Goal: Register for event/course

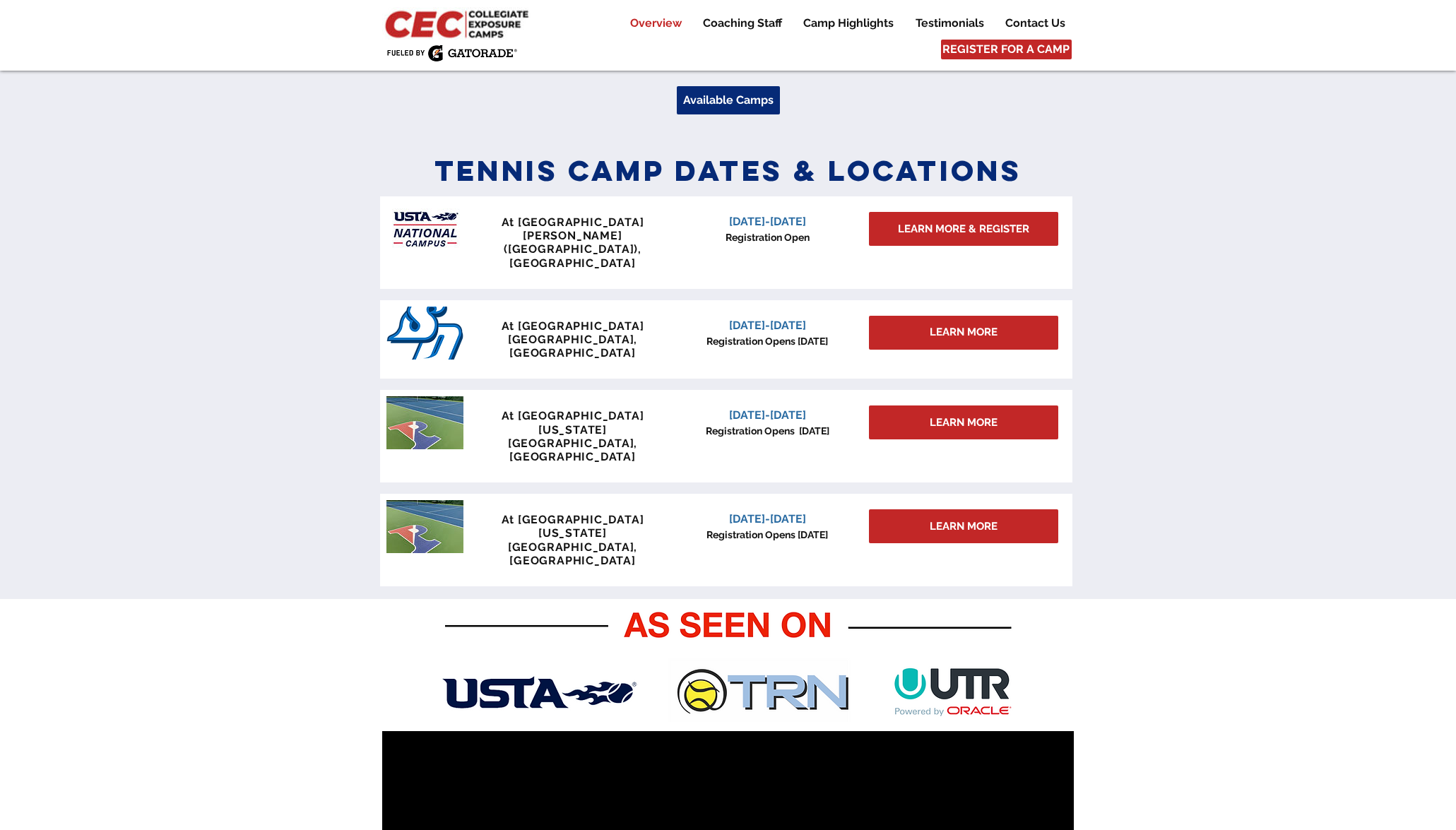
scroll to position [546, 0]
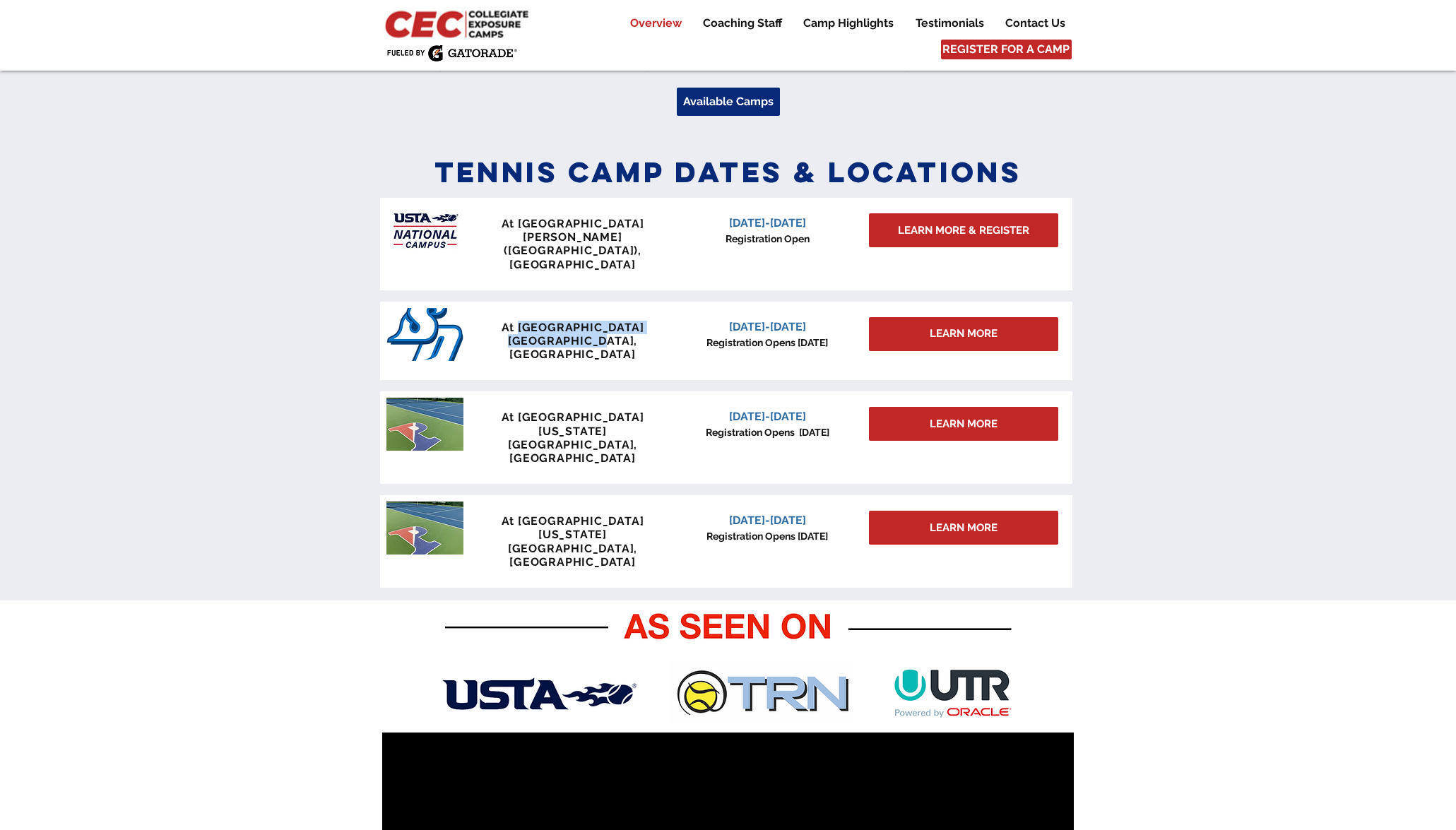
drag, startPoint x: 513, startPoint y: 301, endPoint x: 630, endPoint y: 313, distance: 117.6
click at [630, 320] on div "At [GEOGRAPHIC_DATA] [GEOGRAPHIC_DATA], [GEOGRAPHIC_DATA]" at bounding box center [573, 340] width 209 height 41
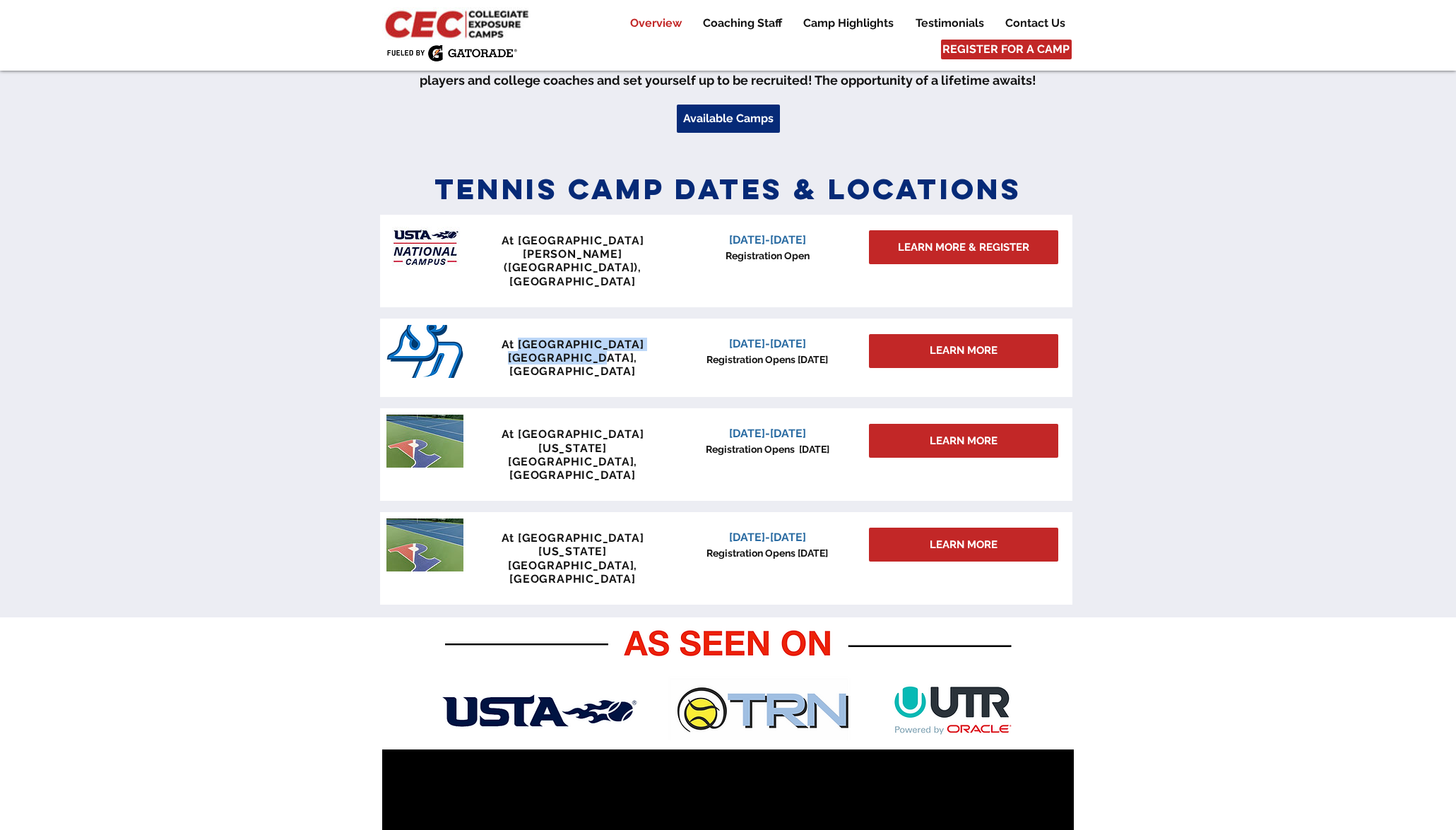
scroll to position [527, 0]
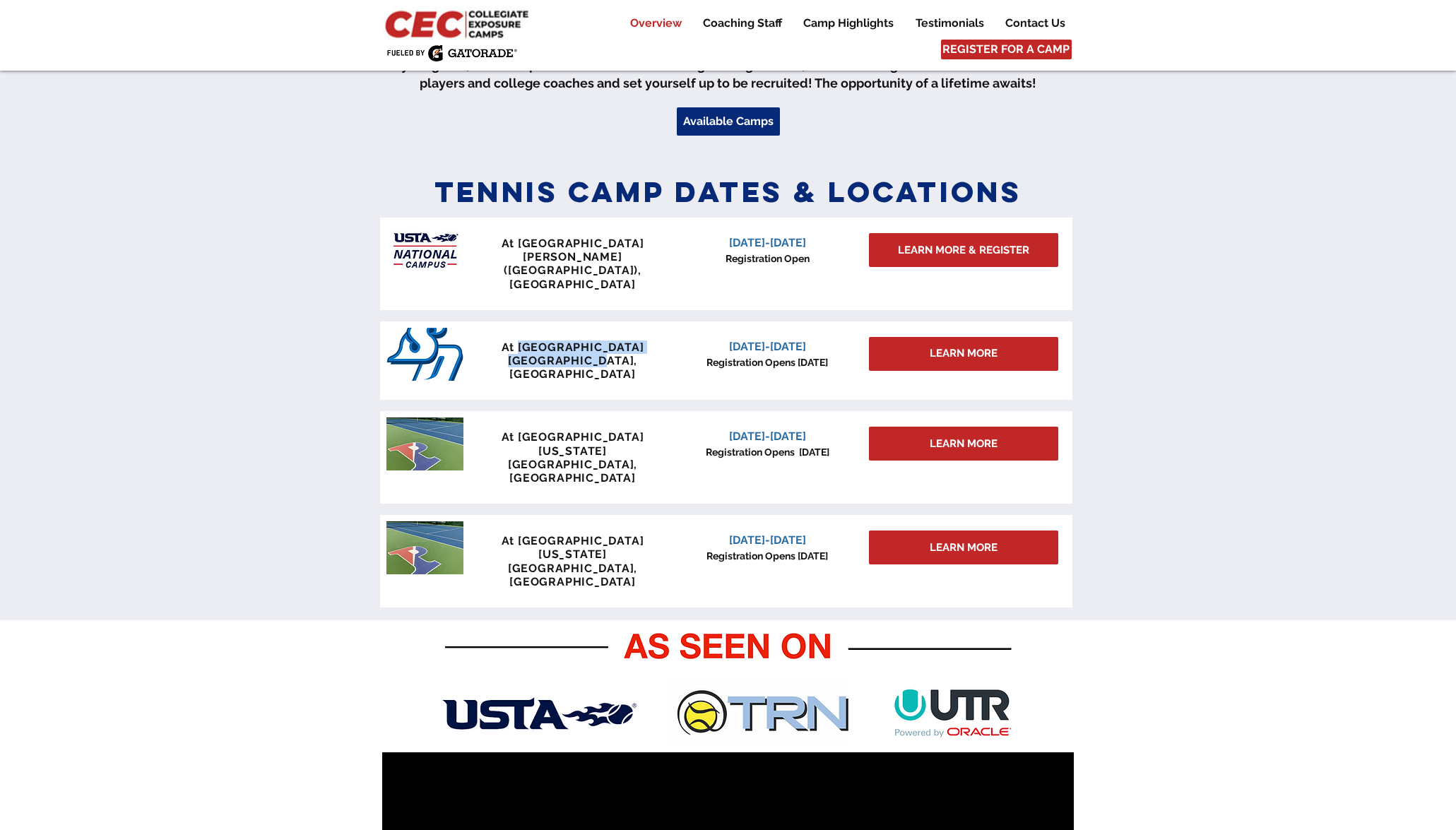
click at [638, 354] on p "[GEOGRAPHIC_DATA], [GEOGRAPHIC_DATA]" at bounding box center [573, 368] width 209 height 27
click at [954, 346] on span "LEARN MORE" at bounding box center [963, 353] width 68 height 15
click at [942, 346] on span "LEARN MORE" at bounding box center [963, 353] width 68 height 15
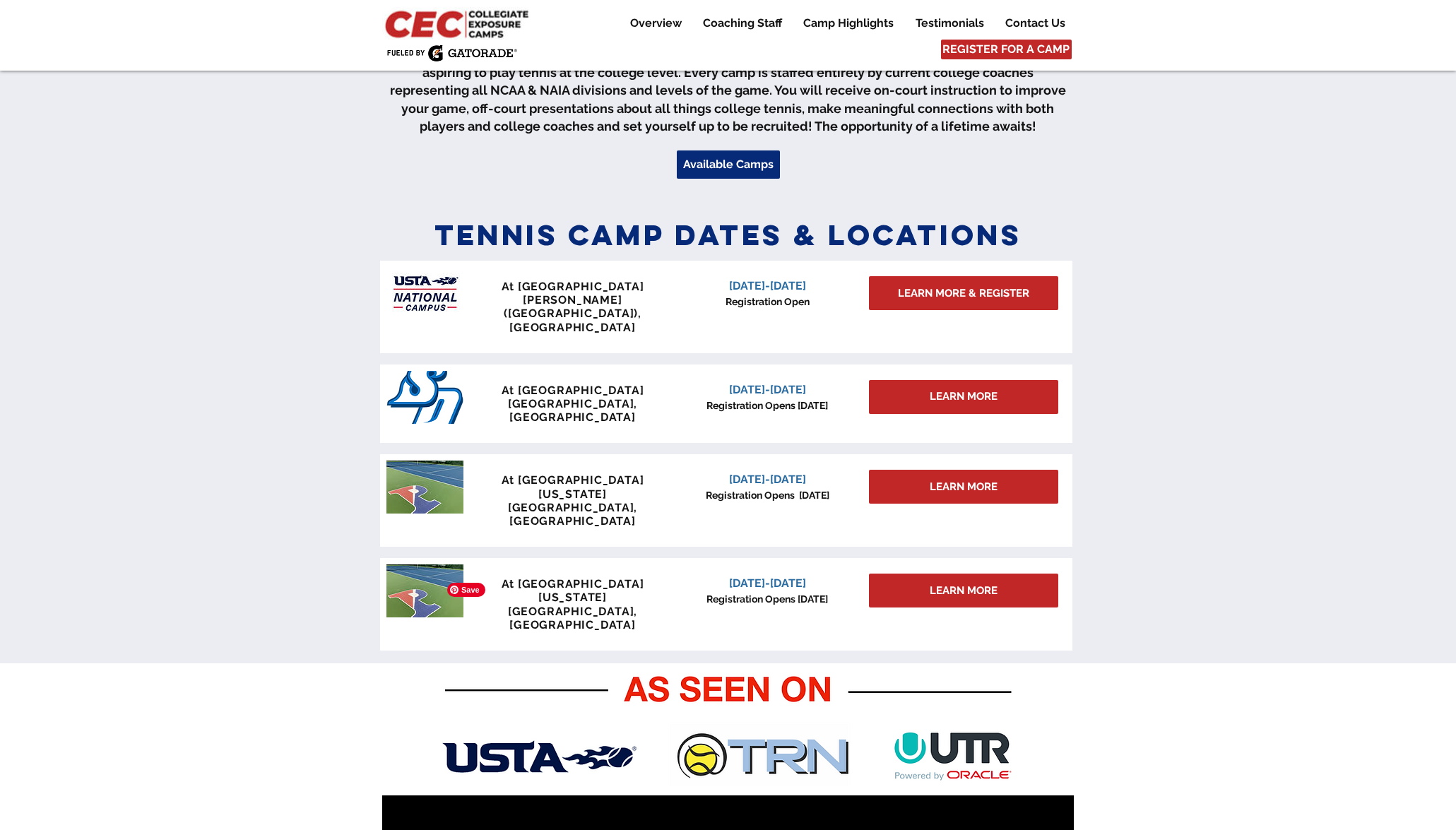
scroll to position [481, 0]
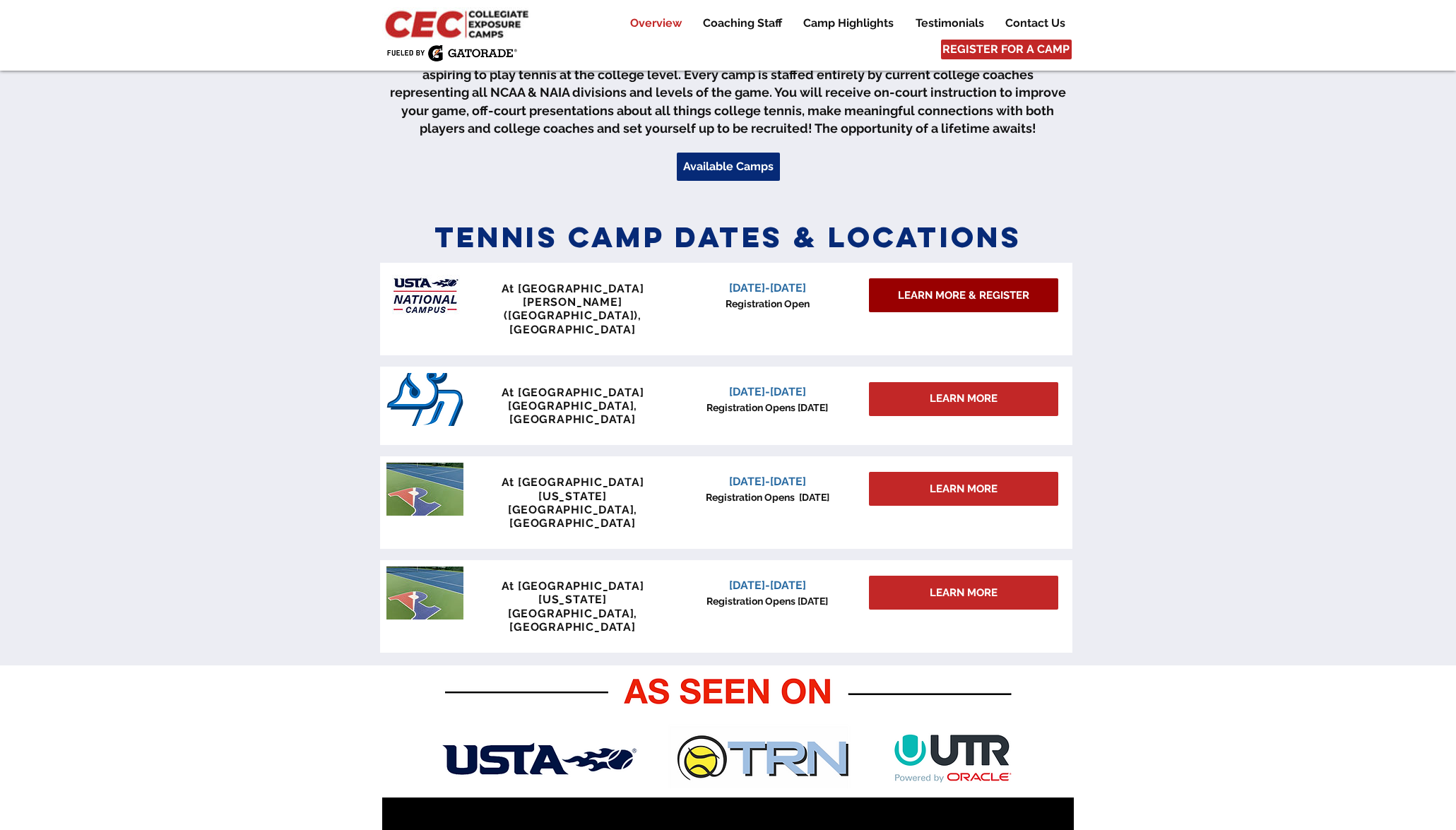
click at [930, 301] on span "LEARN MORE & REGISTER" at bounding box center [964, 296] width 131 height 15
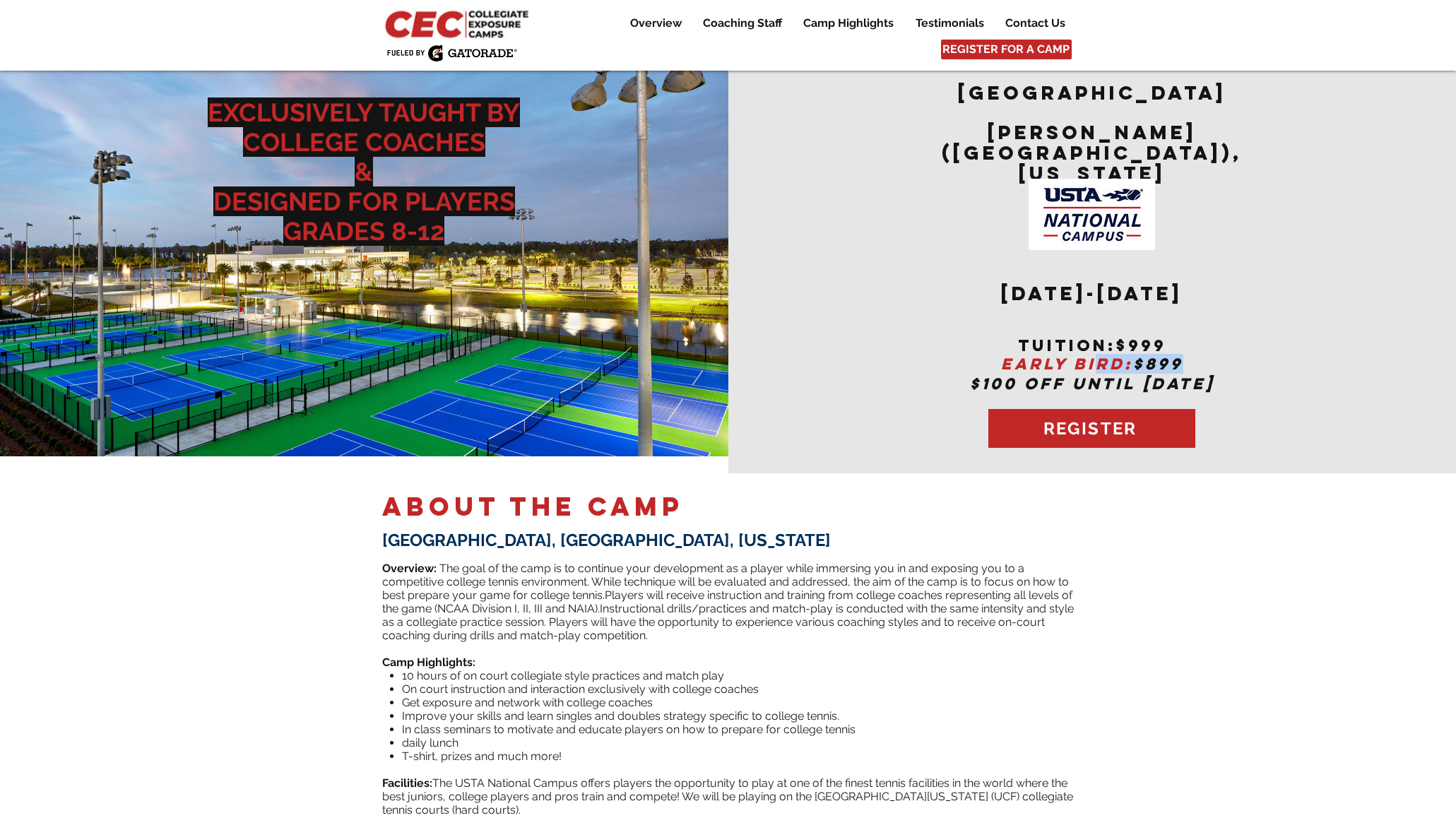
drag, startPoint x: 1097, startPoint y: 342, endPoint x: 1179, endPoint y: 343, distance: 82.0
click at [1179, 354] on span "EARLY BIRD: $899" at bounding box center [1091, 364] width 182 height 20
click at [1177, 354] on span "$899" at bounding box center [1158, 364] width 50 height 20
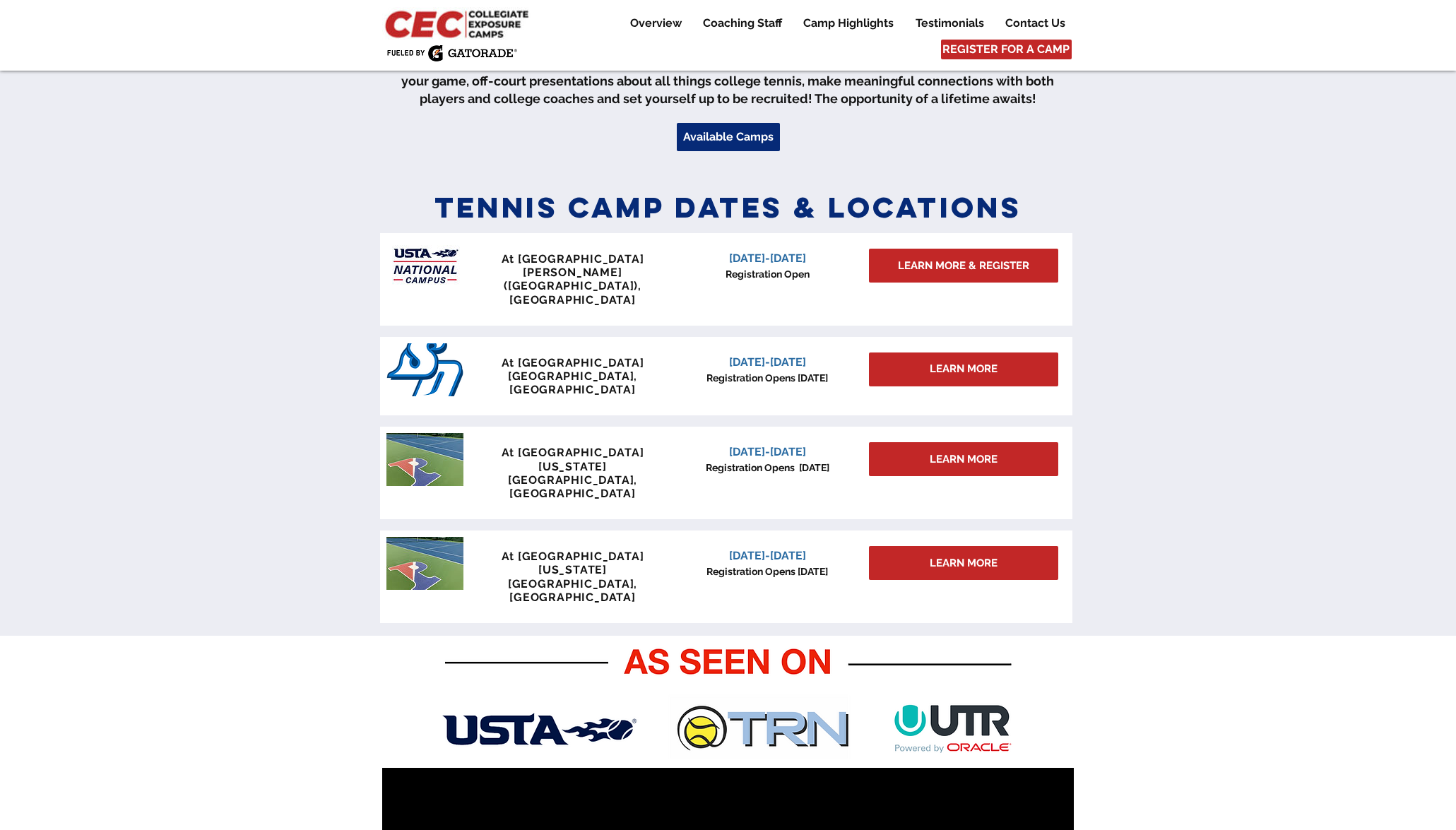
scroll to position [517, 0]
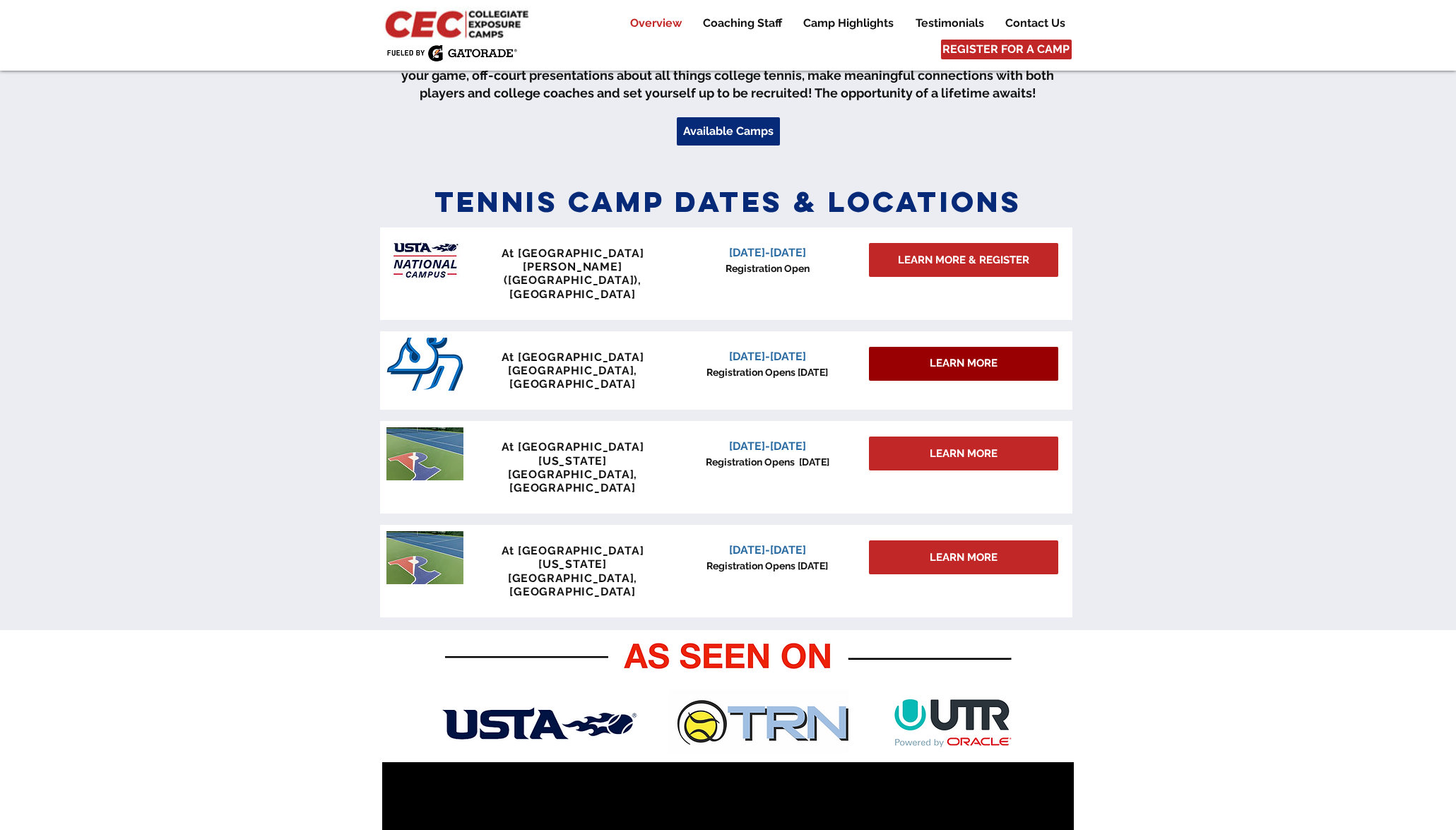
click at [970, 356] on span "LEARN MORE" at bounding box center [963, 363] width 68 height 15
click at [922, 347] on div "LEARN MORE" at bounding box center [963, 364] width 189 height 34
click at [945, 356] on span "LEARN MORE" at bounding box center [963, 363] width 68 height 15
drag, startPoint x: 622, startPoint y: 345, endPoint x: 481, endPoint y: 331, distance: 141.7
click at [481, 350] on div "At [GEOGRAPHIC_DATA] [GEOGRAPHIC_DATA], [GEOGRAPHIC_DATA]" at bounding box center [573, 370] width 209 height 41
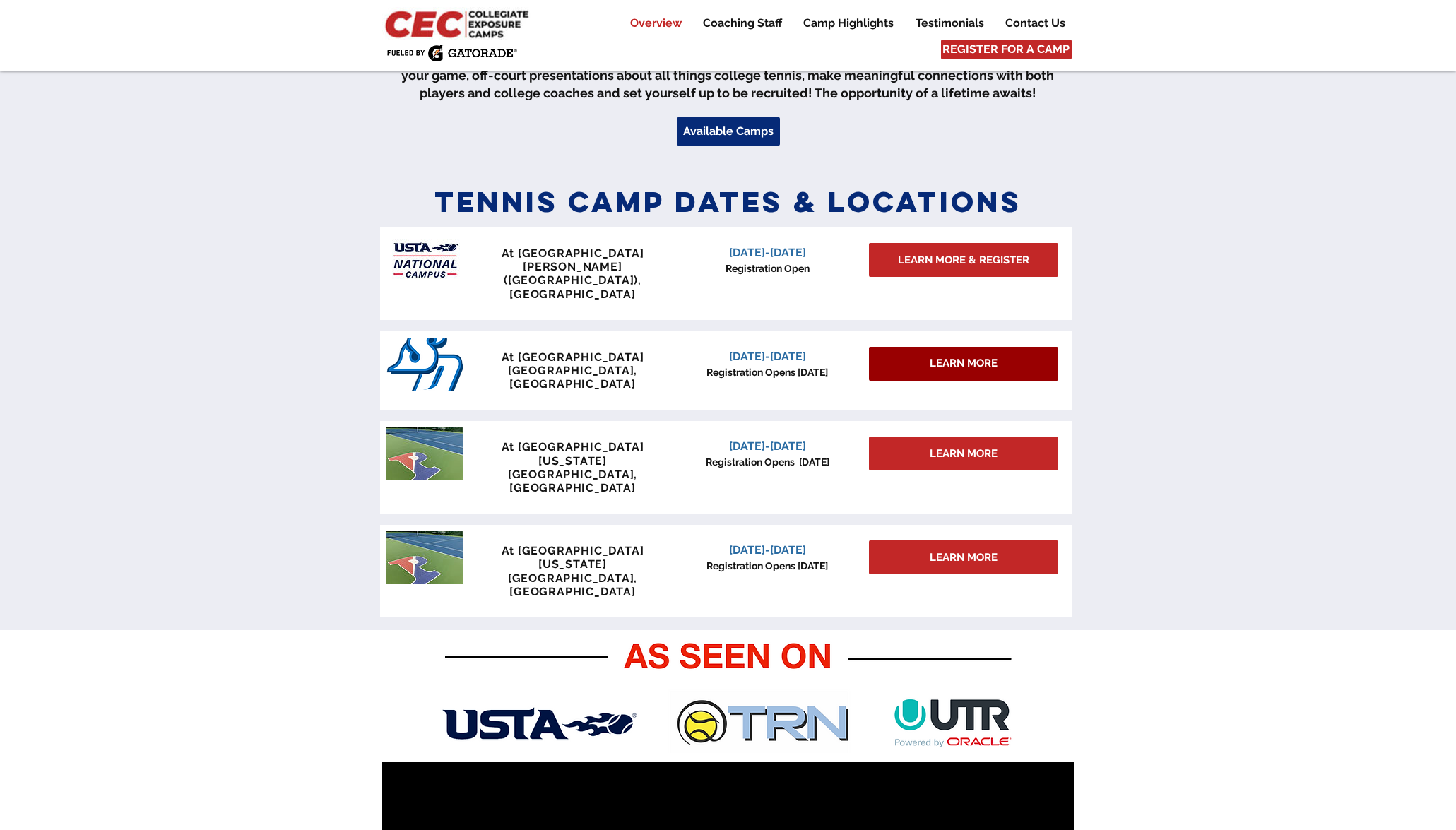
click at [967, 356] on span "LEARN MORE" at bounding box center [963, 363] width 68 height 15
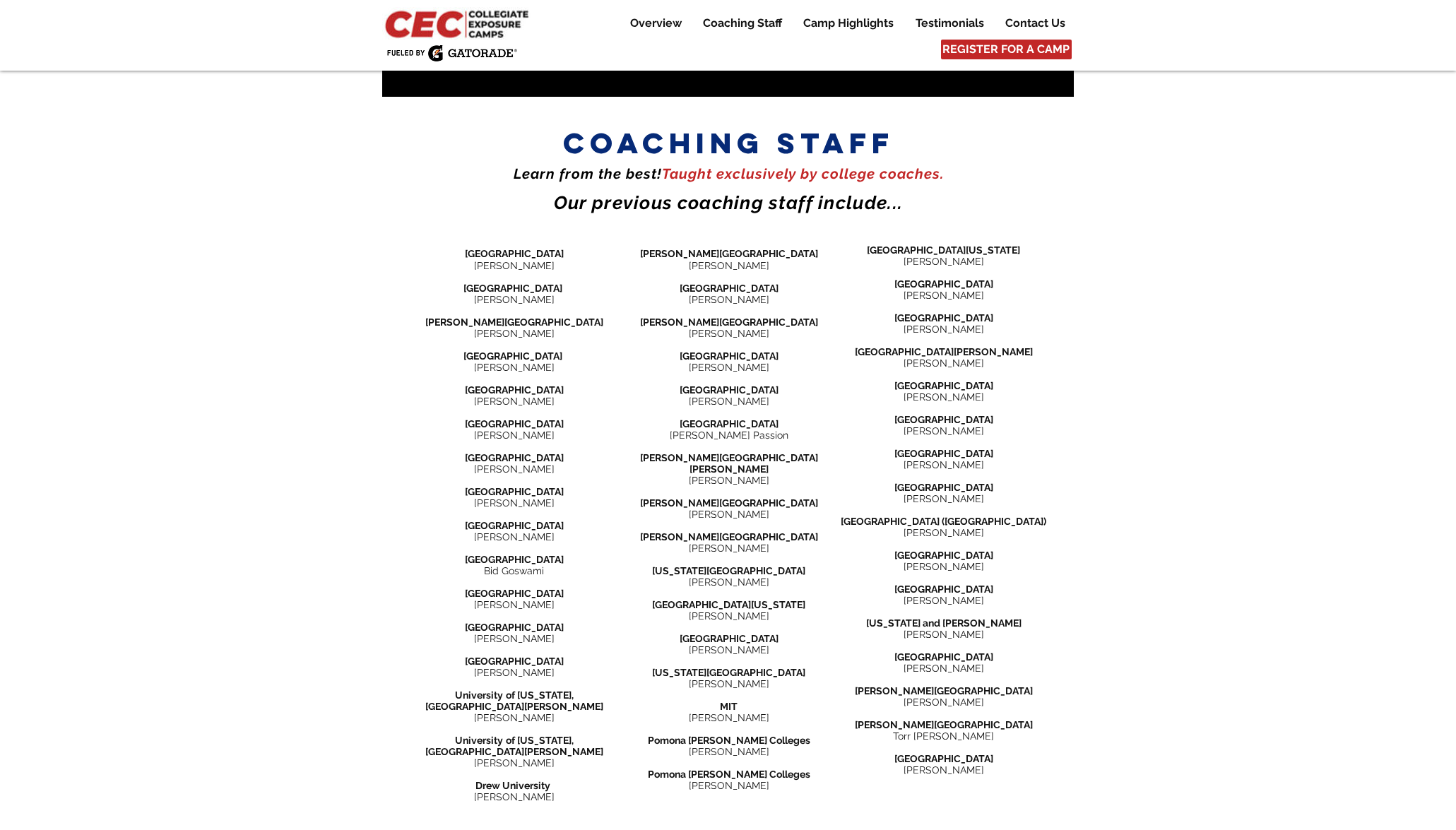
scroll to position [1596, 0]
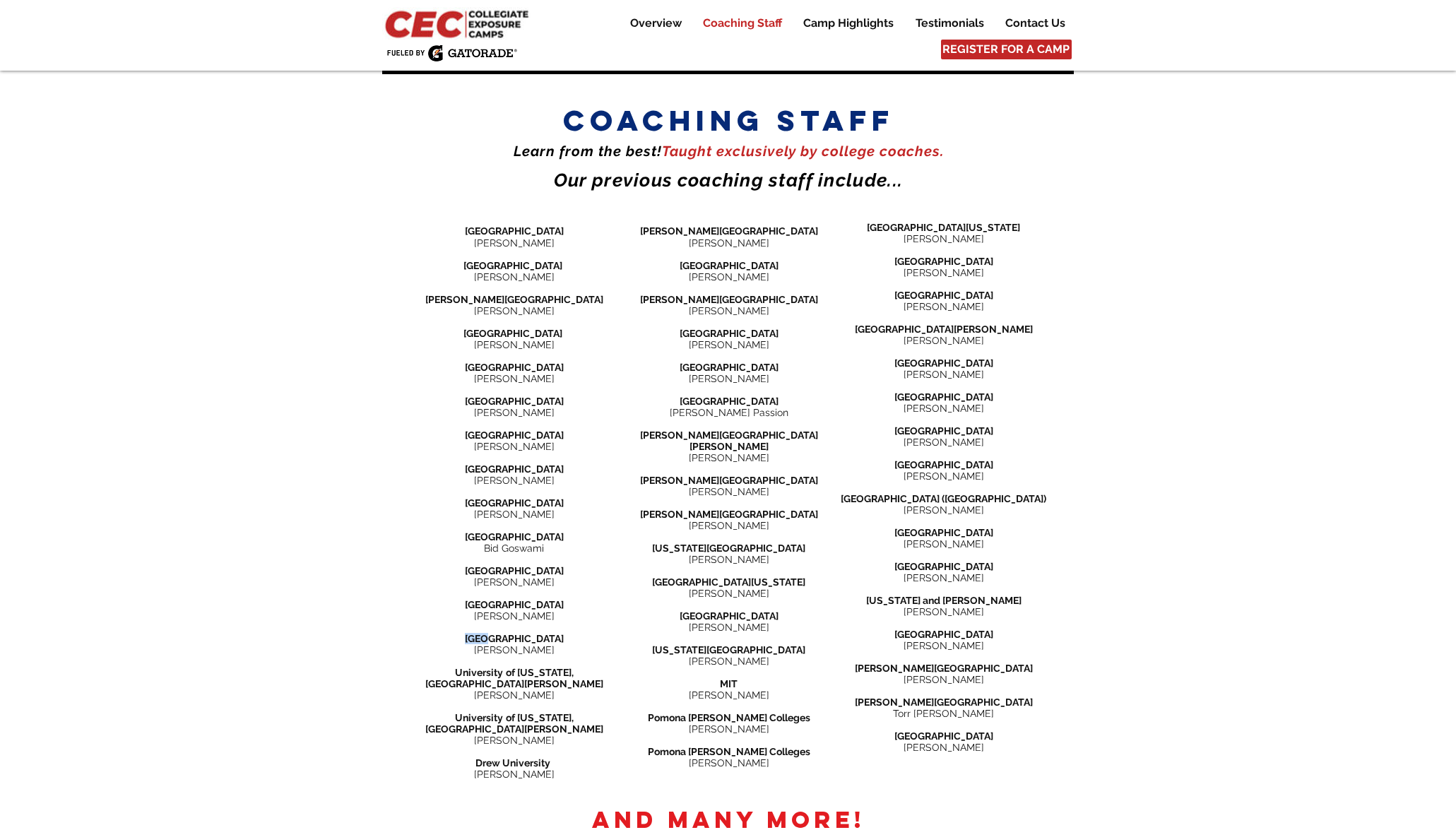
drag, startPoint x: 533, startPoint y: 558, endPoint x: 493, endPoint y: 559, distance: 40.0
click at [493, 633] on p "[GEOGRAPHIC_DATA]" at bounding box center [514, 639] width 215 height 11
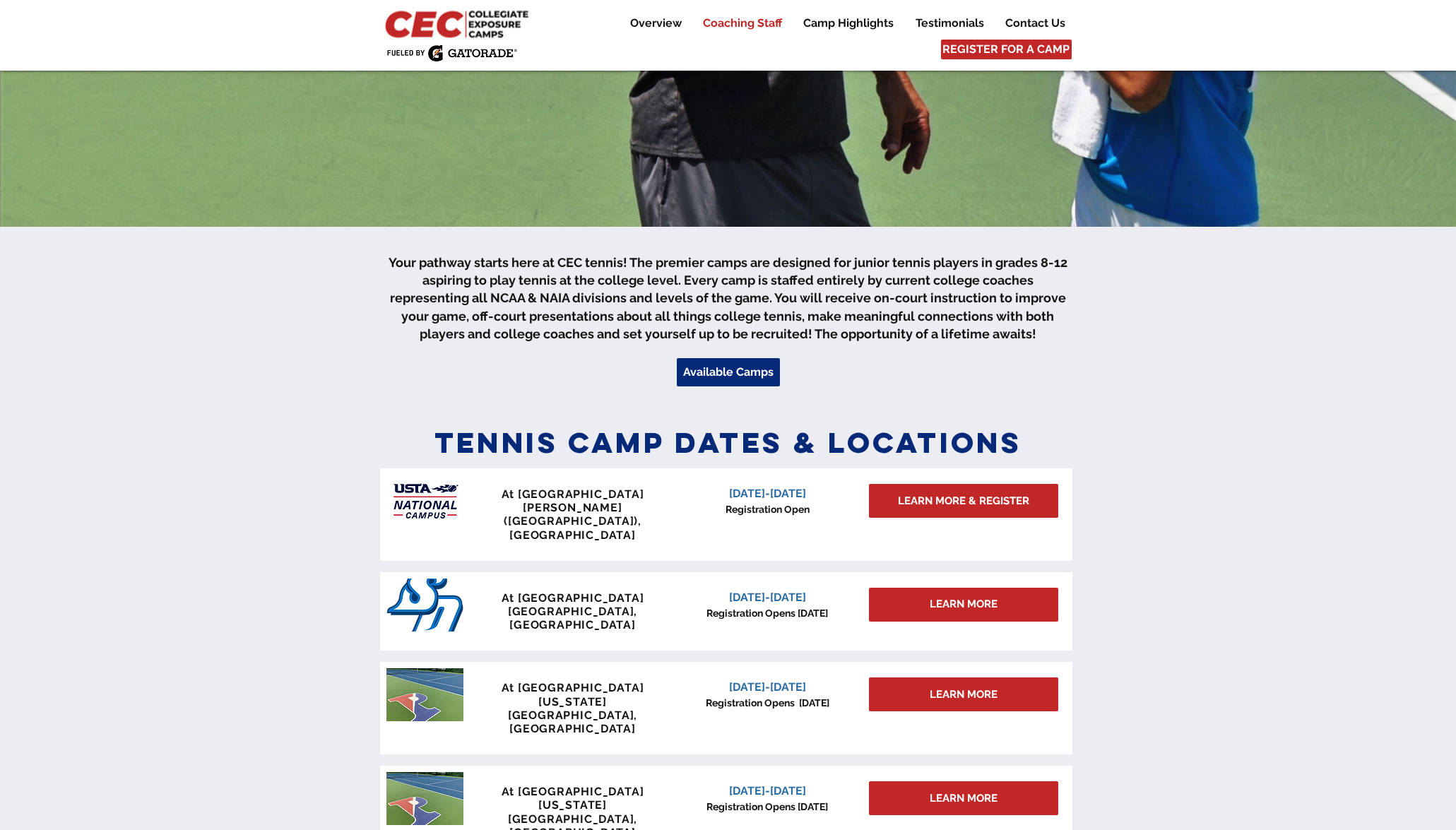
scroll to position [0, 0]
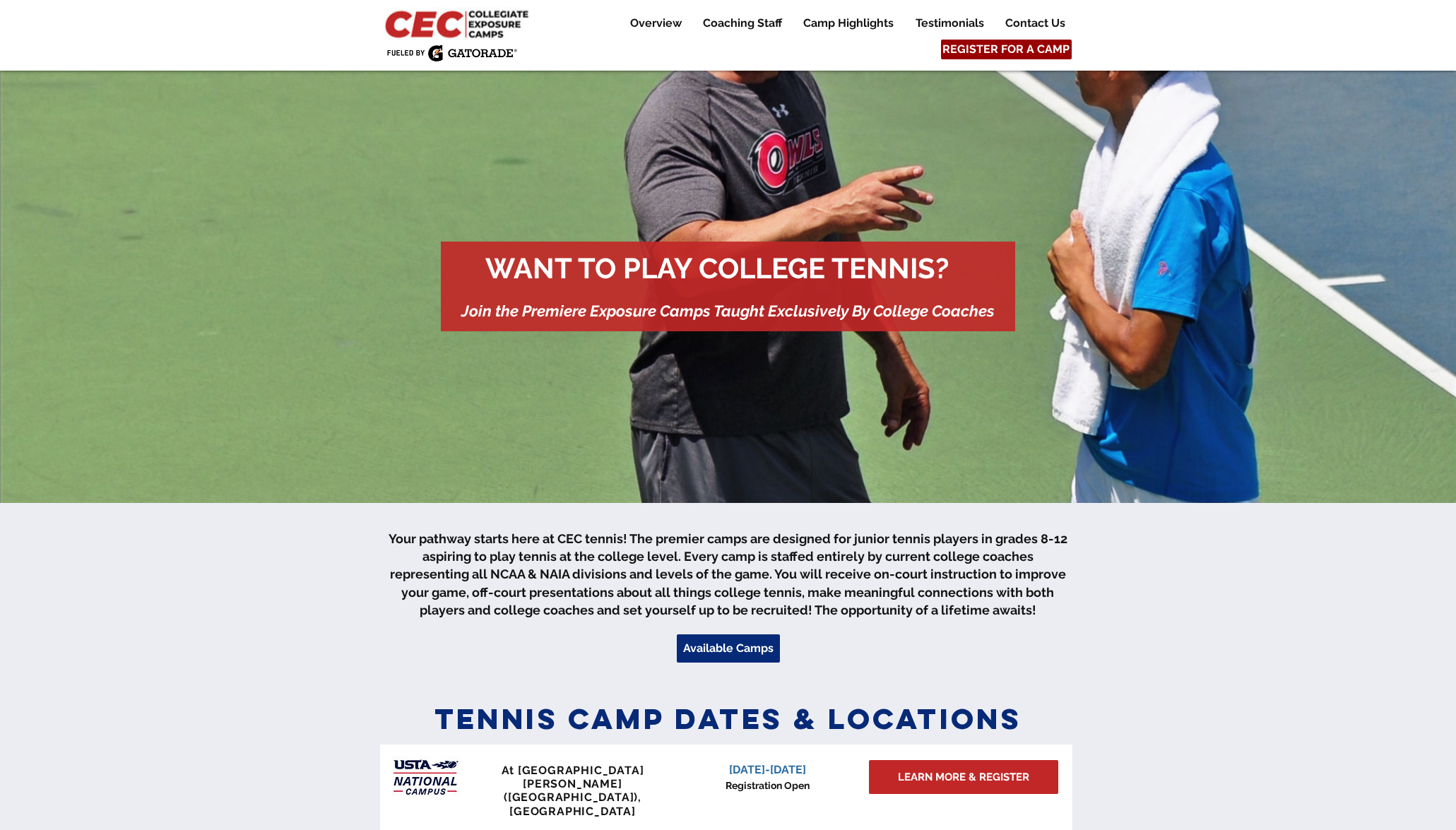
click at [992, 47] on span "REGISTER FOR A CAMP" at bounding box center [1006, 49] width 127 height 15
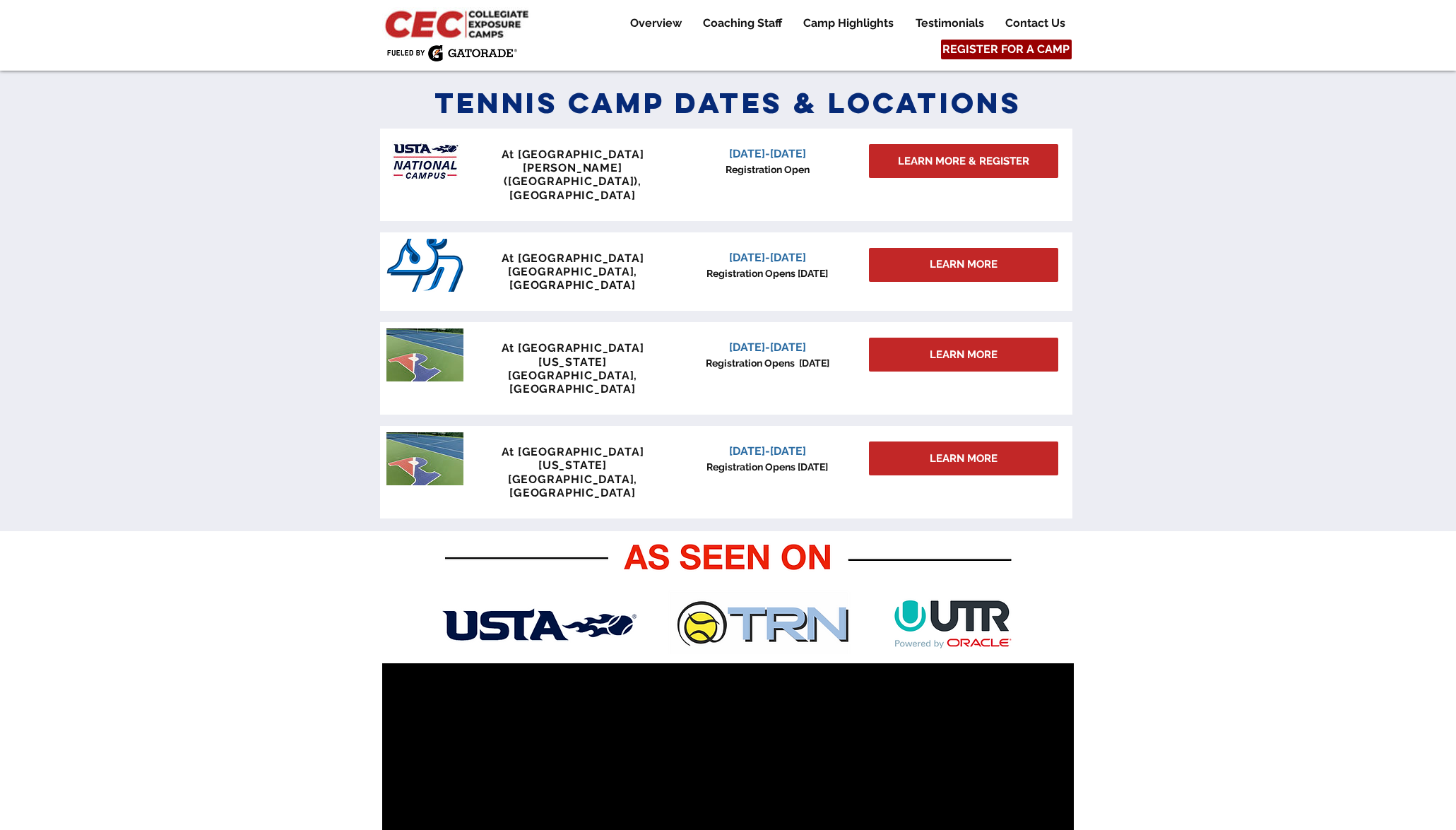
scroll to position [618, 0]
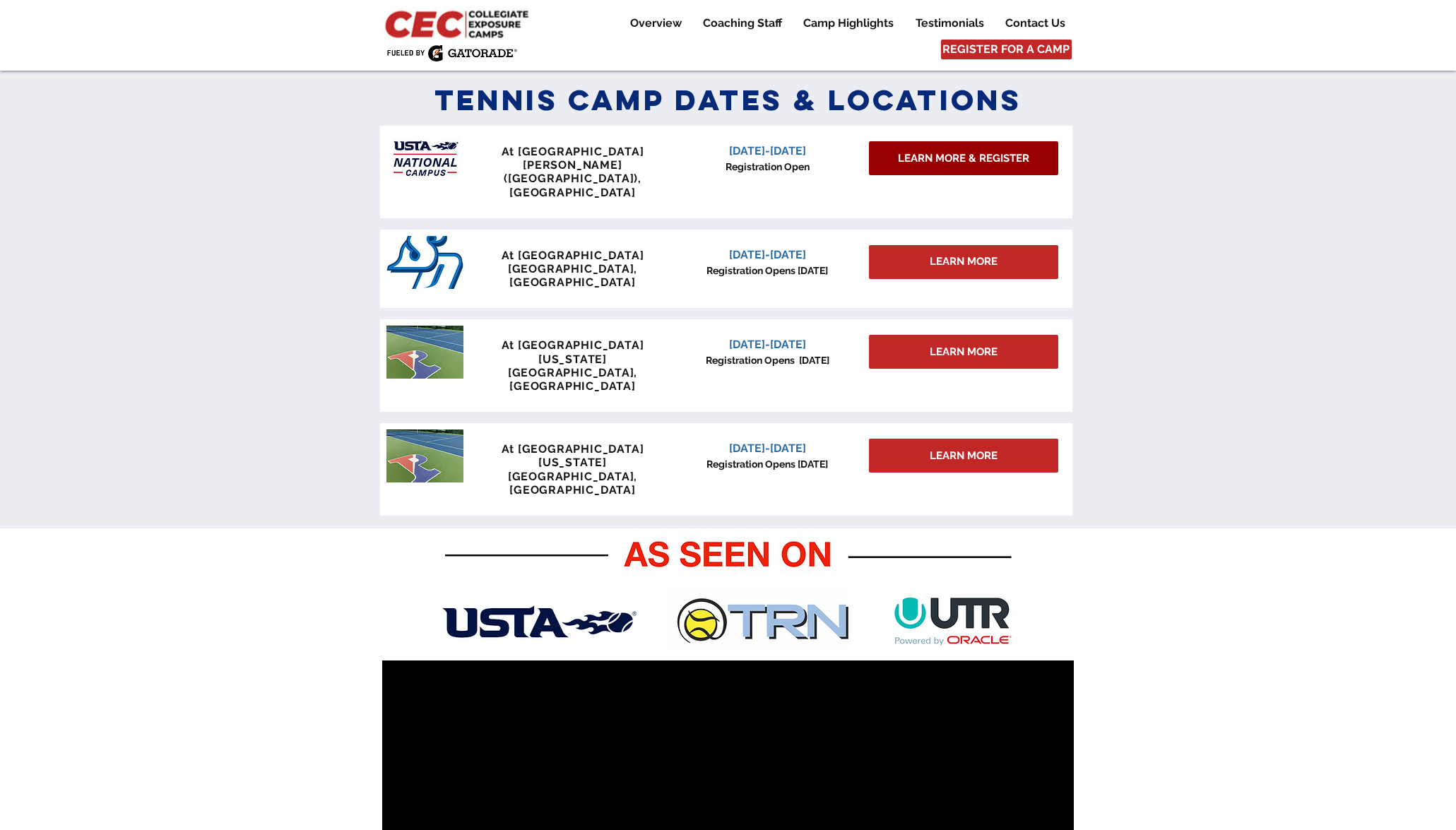
click at [918, 157] on span "LEARN MORE & REGISTER" at bounding box center [964, 159] width 131 height 15
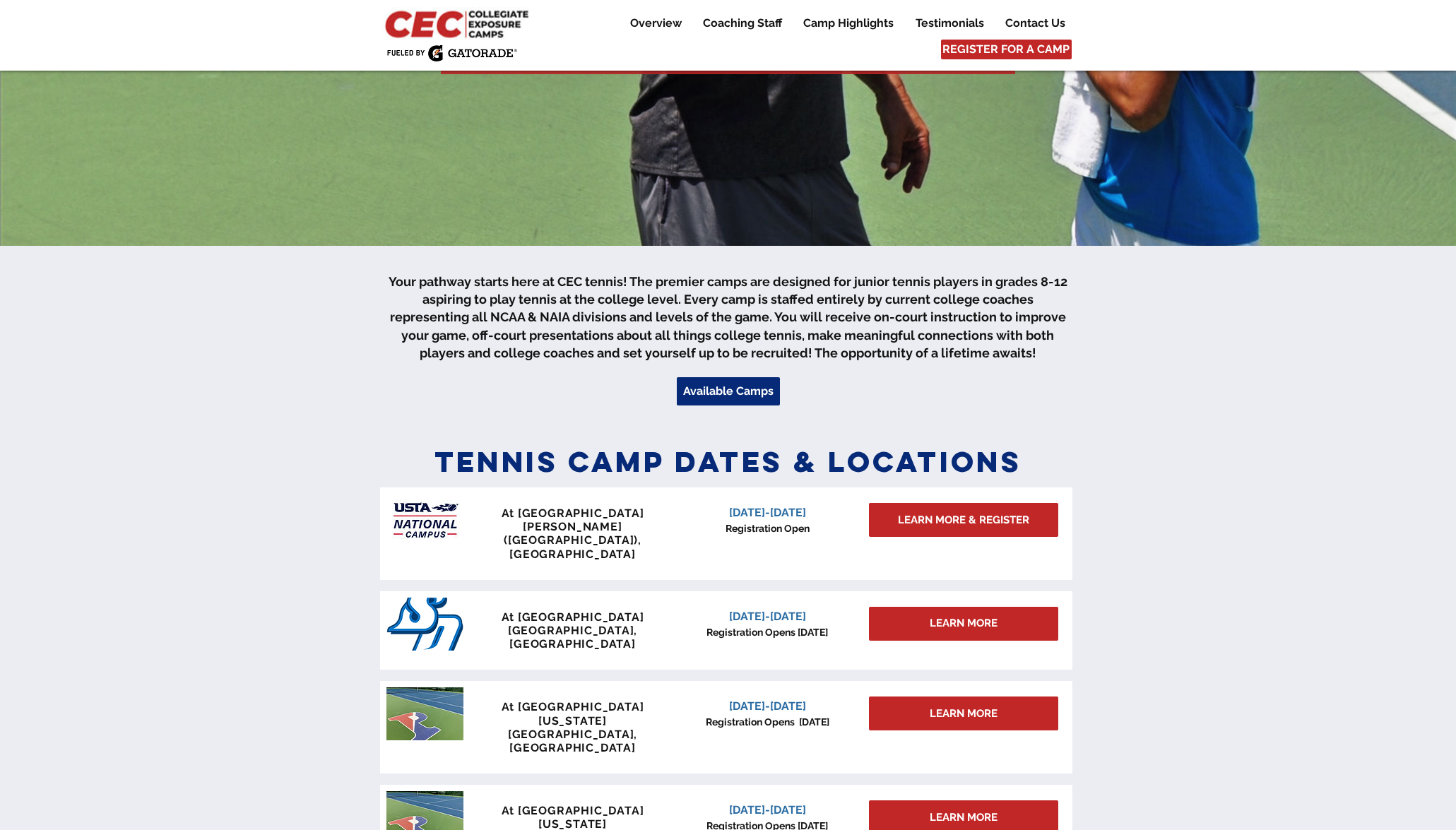
scroll to position [270, 0]
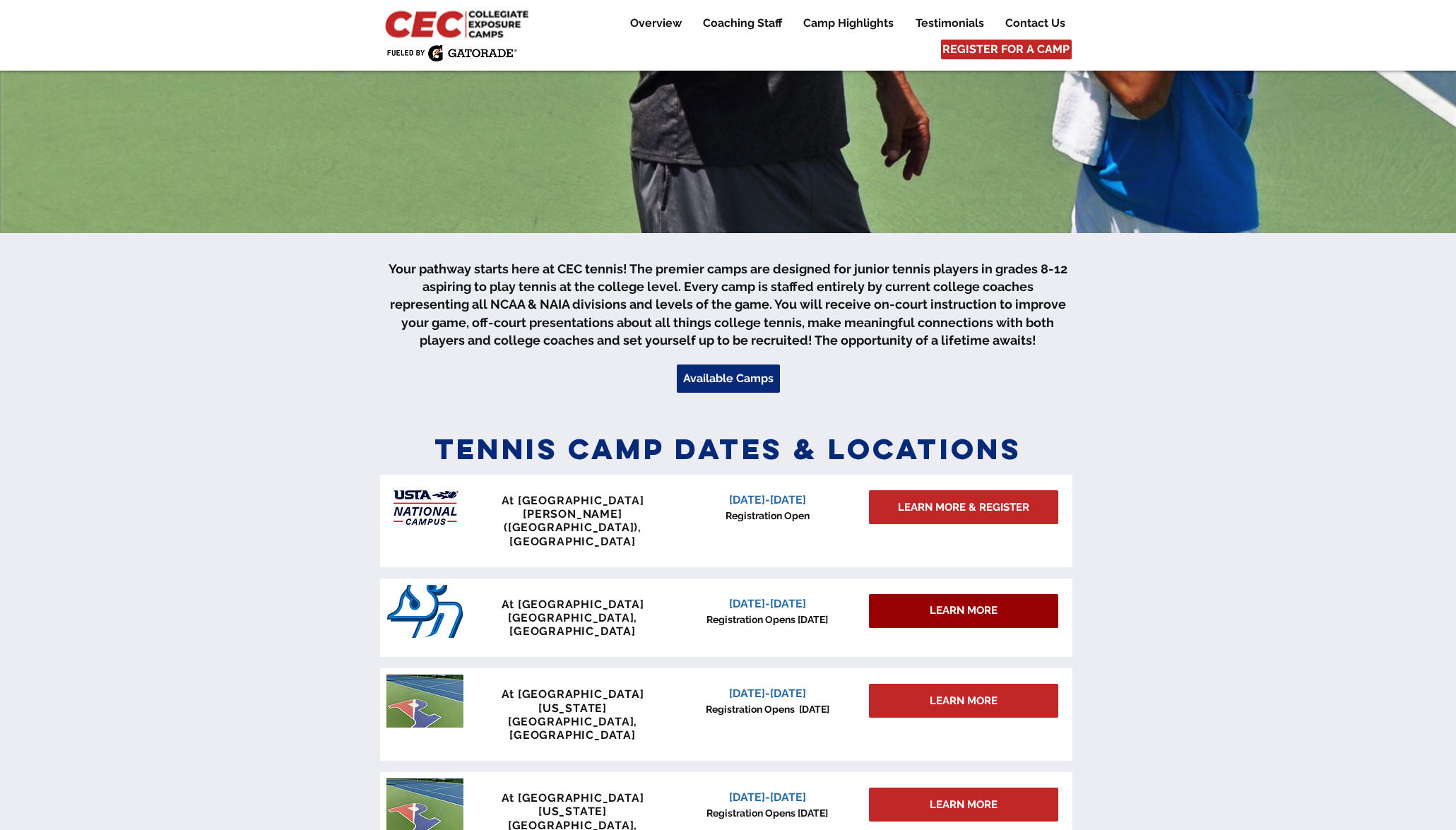
click at [930, 603] on span "LEARN MORE" at bounding box center [963, 610] width 68 height 15
drag, startPoint x: 630, startPoint y: 586, endPoint x: 486, endPoint y: 573, distance: 144.6
click at [486, 598] on div "At University of San Diego San Diego, CA" at bounding box center [573, 618] width 209 height 41
copy div "At University of San Diego San Diego, CA"
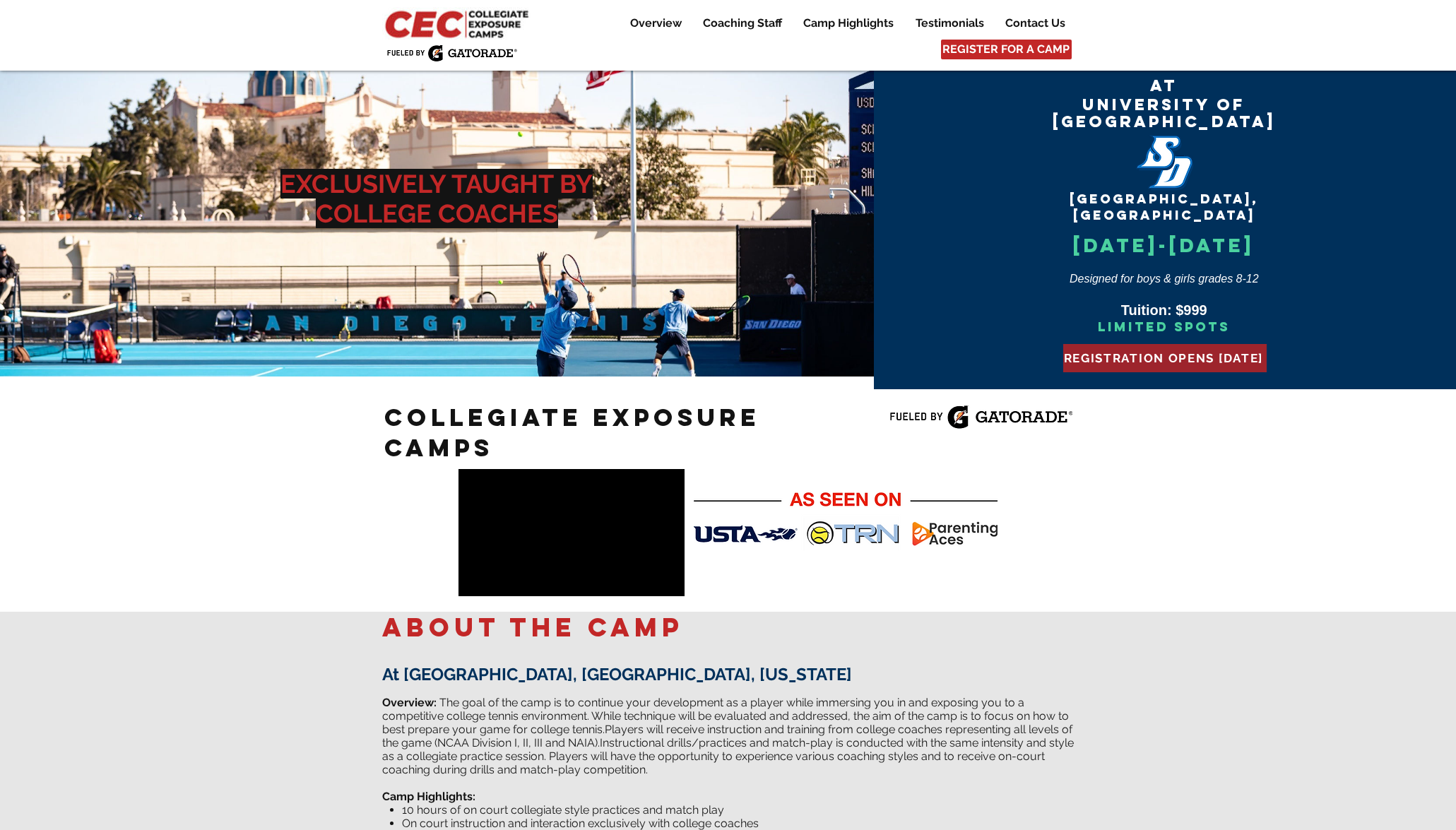
click at [1143, 351] on span "REGISTRATION OPENS [DATE]" at bounding box center [1164, 358] width 200 height 14
click at [1169, 351] on span "REGISTRATION OPENS [DATE]" at bounding box center [1164, 358] width 200 height 14
click at [737, 27] on p "Coaching Staff" at bounding box center [742, 23] width 93 height 17
